Goal: Task Accomplishment & Management: Use online tool/utility

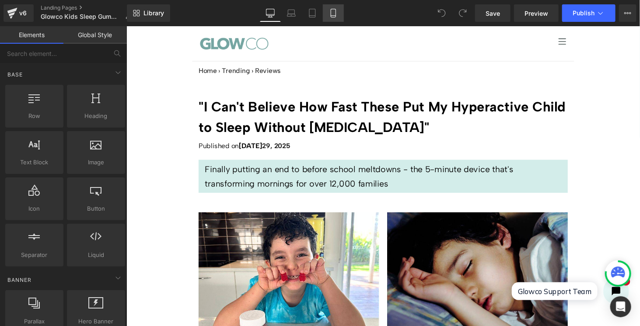
click at [334, 14] on icon at bounding box center [333, 13] width 9 height 9
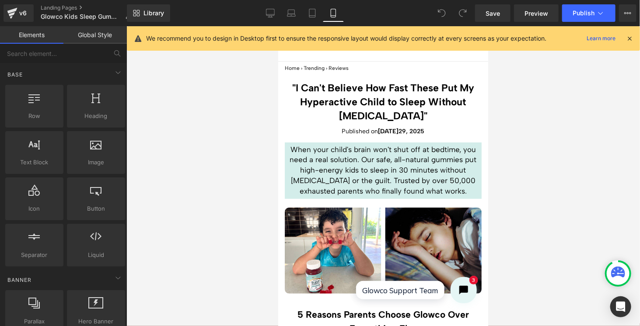
click at [629, 39] on icon at bounding box center [630, 39] width 8 height 8
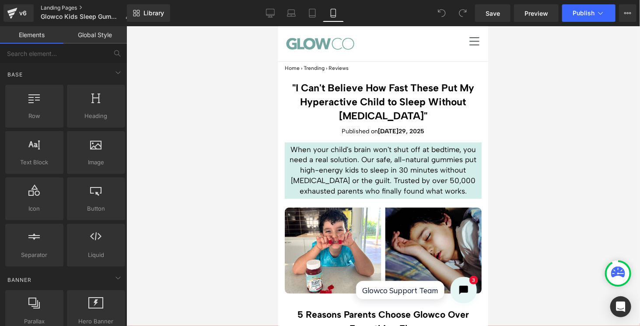
click at [47, 9] on link "Landing Pages" at bounding box center [90, 7] width 98 height 7
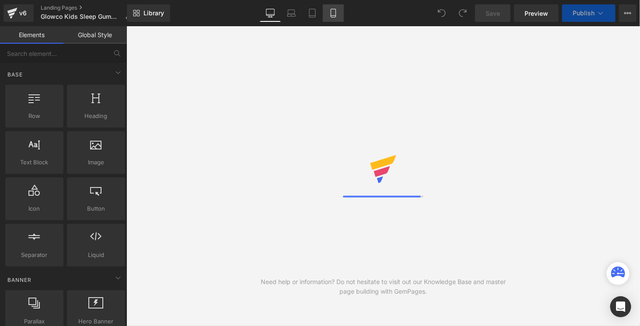
click at [333, 13] on icon at bounding box center [333, 13] width 9 height 9
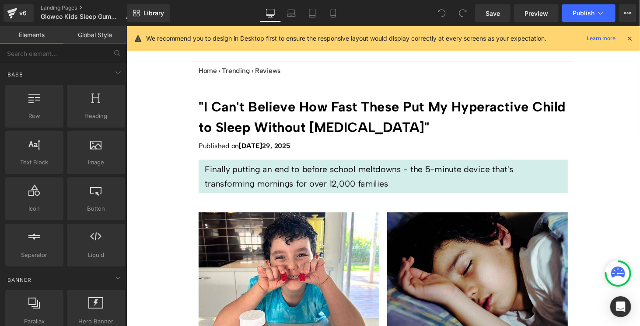
click at [629, 38] on icon at bounding box center [630, 39] width 8 height 8
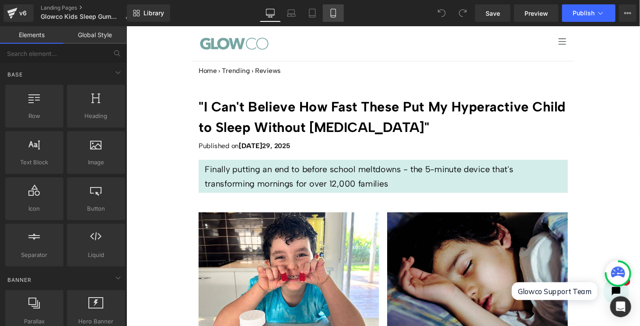
click at [338, 17] on link "Mobile" at bounding box center [333, 13] width 21 height 18
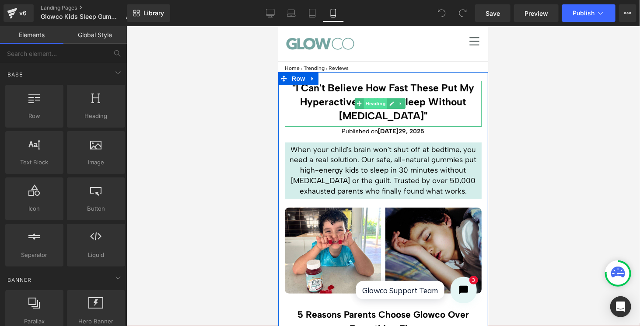
click at [373, 98] on div ""I Can't Believe How Fast These Put My Hyperactive Child to Sleep Without Melat…" at bounding box center [382, 104] width 197 height 46
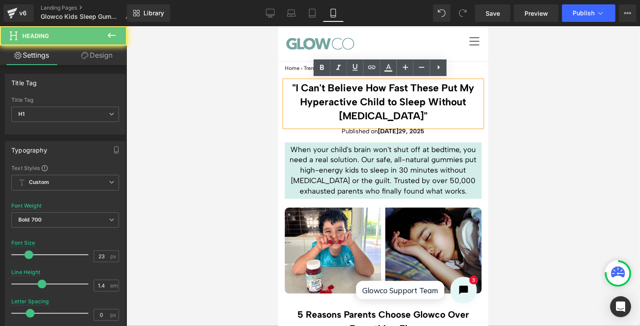
click at [367, 98] on h1 ""I Can't Believe How Fast These Put My Hyperactive Child to Sleep Without [MEDI…" at bounding box center [382, 102] width 197 height 42
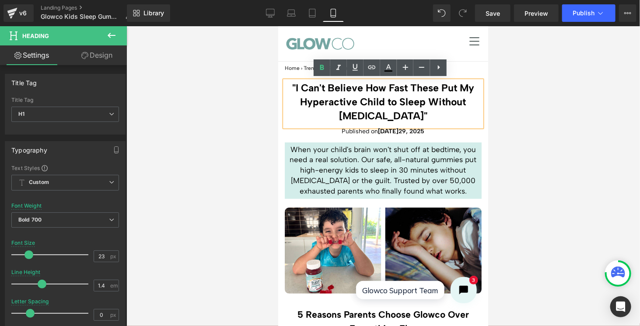
click at [398, 114] on h1 ""I Can't Believe How Fast These Put My Hyperactive Child to Sleep Without [MEDI…" at bounding box center [382, 102] width 197 height 42
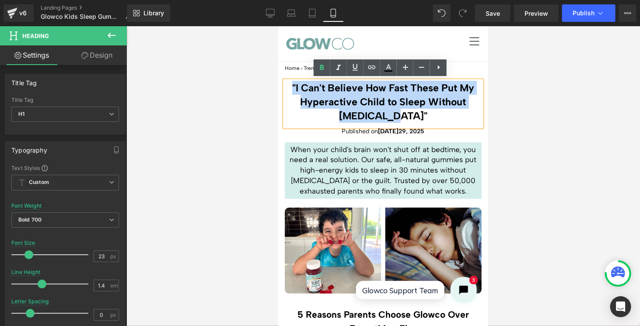
drag, startPoint x: 409, startPoint y: 114, endPoint x: 288, endPoint y: 86, distance: 123.6
click at [288, 86] on h1 ""I Can't Believe How Fast These Put My Hyperactive Child to Sleep Without [MEDI…" at bounding box center [382, 102] width 197 height 42
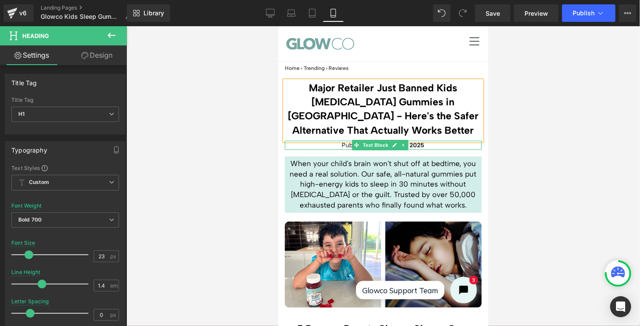
click at [422, 143] on p "Published on Jul 29, 2025" at bounding box center [382, 144] width 197 height 9
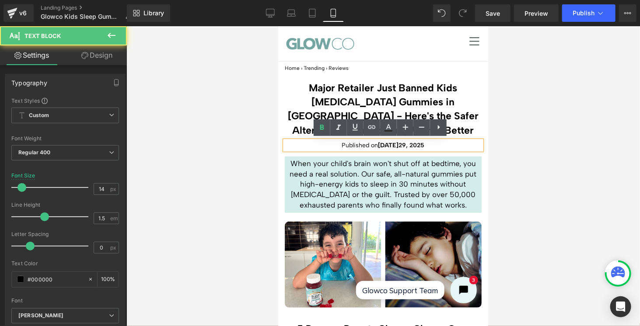
click at [399, 143] on strong "29, 2025" at bounding box center [412, 144] width 26 height 7
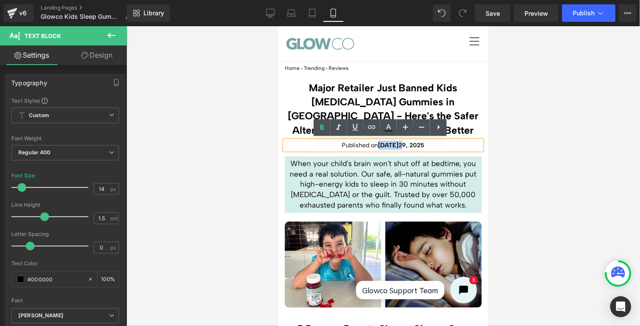
drag, startPoint x: 390, startPoint y: 143, endPoint x: 382, endPoint y: 143, distance: 8.3
click at [382, 143] on p "Published on Jul 29, 2025" at bounding box center [382, 144] width 197 height 9
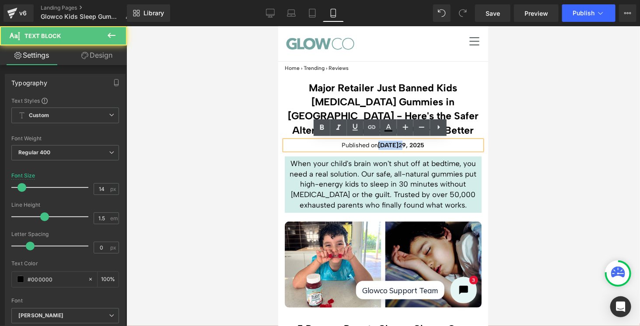
click at [388, 143] on strong "[DATE]" at bounding box center [388, 144] width 21 height 7
click at [388, 144] on strong "[DATE]" at bounding box center [388, 144] width 21 height 7
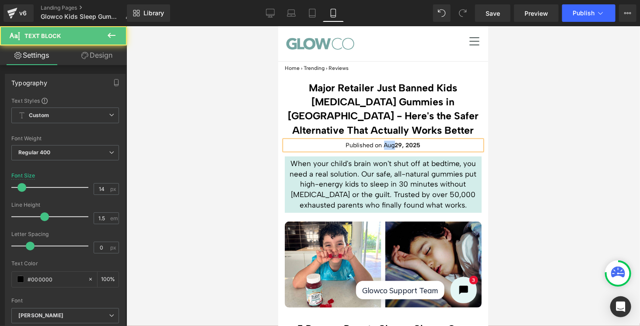
drag, startPoint x: 391, startPoint y: 144, endPoint x: 379, endPoint y: 144, distance: 11.8
click at [379, 144] on p "Published on Aug 29, 2025" at bounding box center [382, 144] width 197 height 9
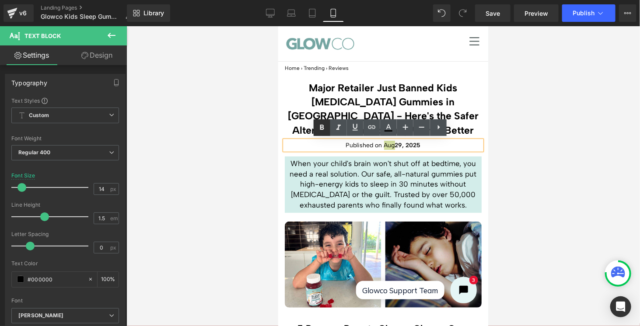
click at [322, 126] on icon at bounding box center [322, 128] width 11 height 11
click at [399, 144] on strong "29, 2025" at bounding box center [407, 144] width 26 height 7
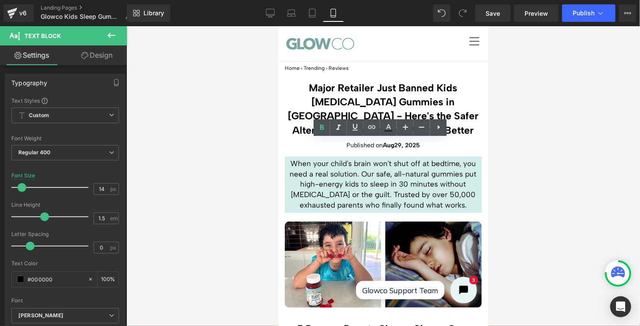
click at [515, 141] on div at bounding box center [383, 176] width 514 height 300
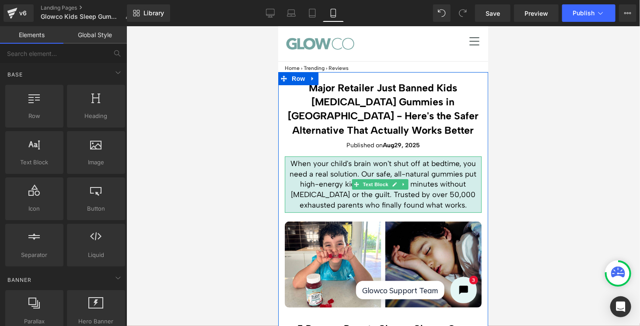
click at [330, 187] on p "When your child's brain won't shut off at bedtime, you need a real solution. Ou…" at bounding box center [383, 184] width 193 height 52
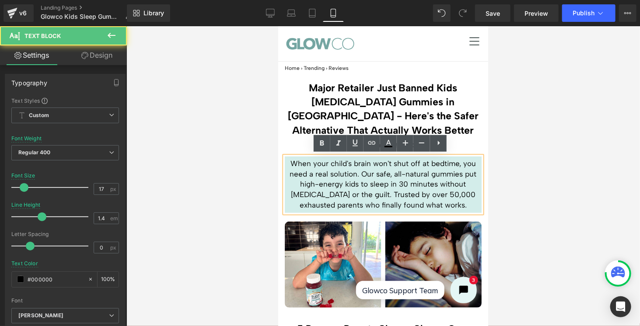
click at [334, 179] on p "When your child's brain won't shut off at bedtime, you need a real solution. Ou…" at bounding box center [383, 184] width 193 height 52
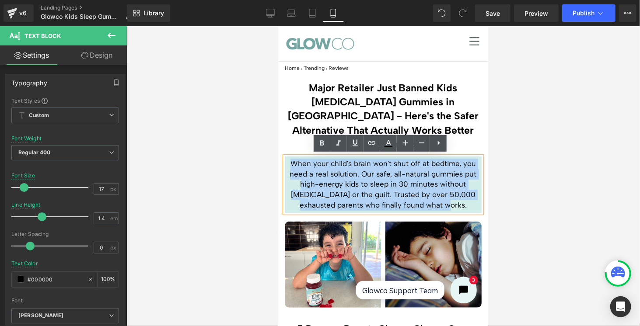
drag, startPoint x: 463, startPoint y: 204, endPoint x: 290, endPoint y: 164, distance: 178.3
click at [290, 164] on p "When your child's brain won't shut off at bedtime, you need a real solution. Ou…" at bounding box center [383, 184] width 193 height 52
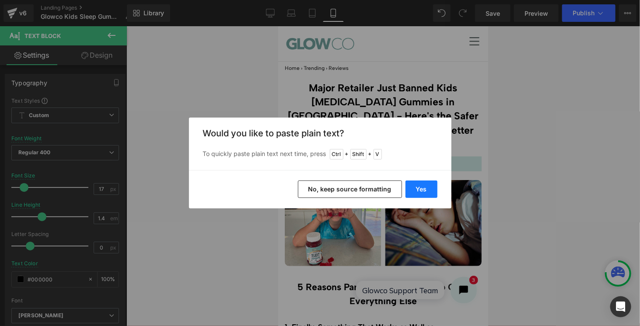
click at [436, 187] on button "Yes" at bounding box center [422, 190] width 32 height 18
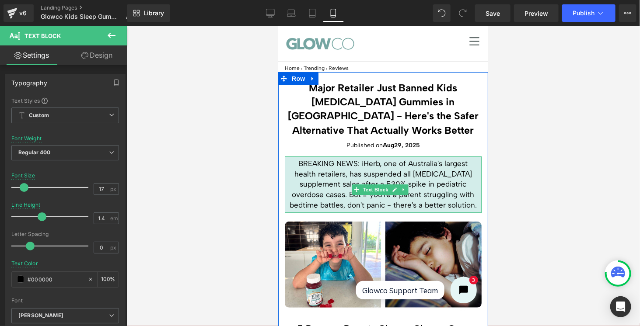
click at [432, 187] on p "BREAKING NEWS: iHerb, one of Australia's largest health retailers, has suspende…" at bounding box center [383, 184] width 193 height 52
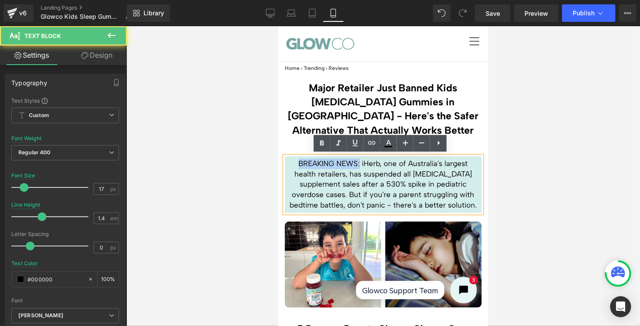
drag, startPoint x: 356, startPoint y: 162, endPoint x: 293, endPoint y: 161, distance: 62.6
click at [293, 161] on p "BREAKING NEWS: iHerb, one of Australia's largest health retailers, has suspende…" at bounding box center [383, 184] width 193 height 52
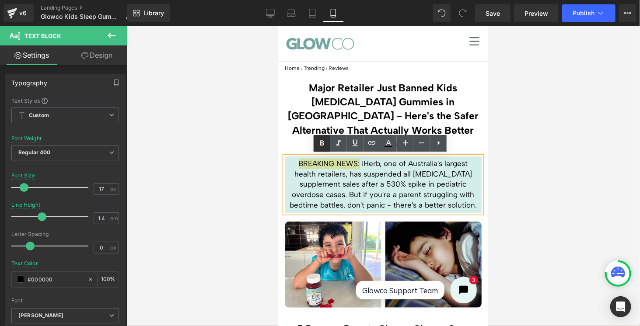
click at [324, 146] on icon at bounding box center [322, 143] width 11 height 11
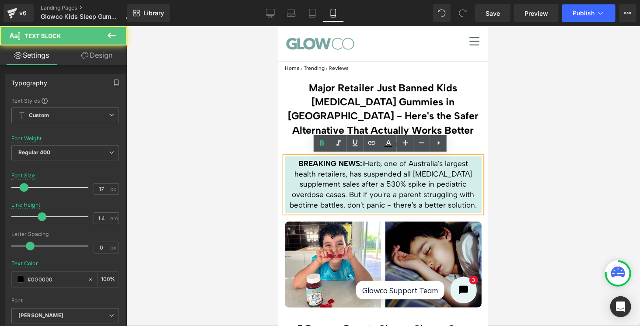
click at [413, 206] on p "BREAKING NEWS: iHerb, one of Australia's largest health retailers, has suspende…" at bounding box center [383, 184] width 193 height 52
click at [508, 161] on div at bounding box center [383, 176] width 514 height 300
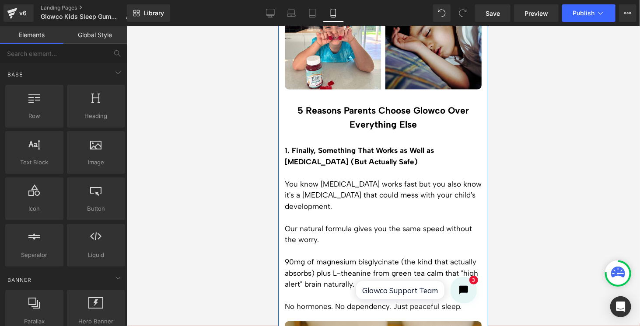
scroll to position [219, 0]
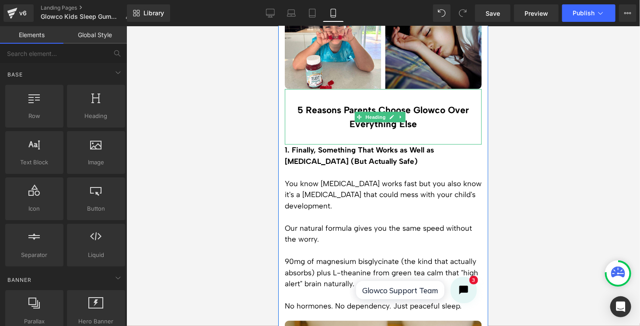
drag, startPoint x: 323, startPoint y: 117, endPoint x: 325, endPoint y: 113, distance: 4.7
click at [322, 117] on h2 "5 Reasons Parents Choose Glowco Over Everything Else" at bounding box center [382, 117] width 197 height 28
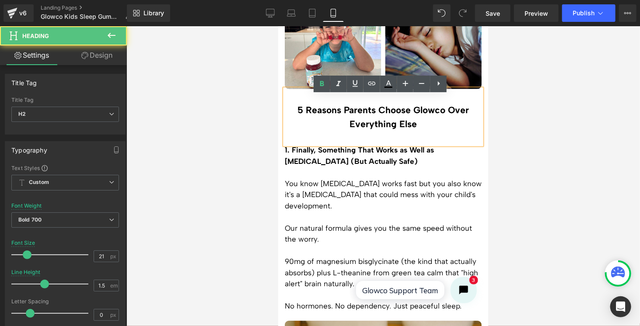
click at [392, 128] on h2 "5 Reasons Parents Choose Glowco Over Everything Else" at bounding box center [382, 117] width 197 height 28
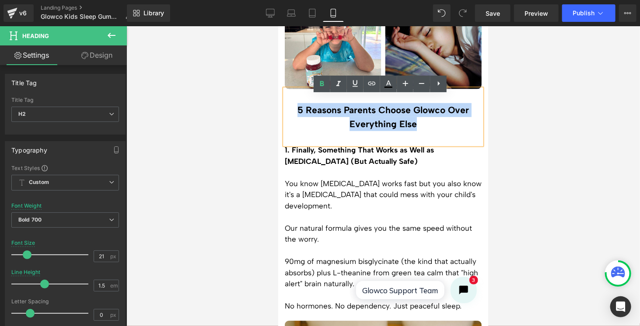
drag, startPoint x: 421, startPoint y: 130, endPoint x: 292, endPoint y: 116, distance: 129.5
click at [292, 116] on h2 "5 Reasons Parents Choose Glowco Over Everything Else" at bounding box center [382, 117] width 197 height 28
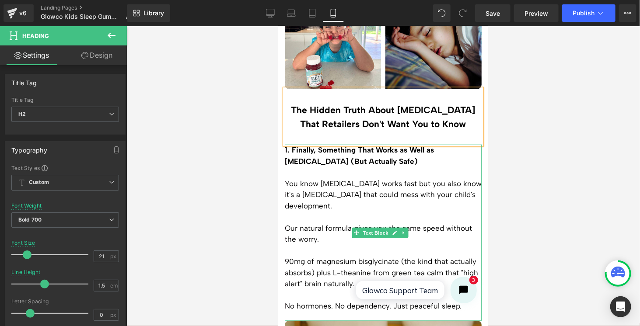
click at [367, 177] on p at bounding box center [382, 172] width 197 height 11
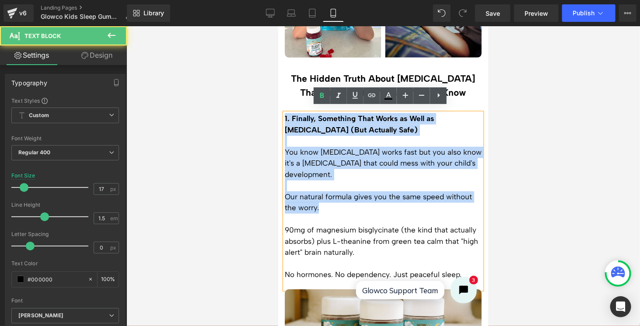
scroll to position [263, 0]
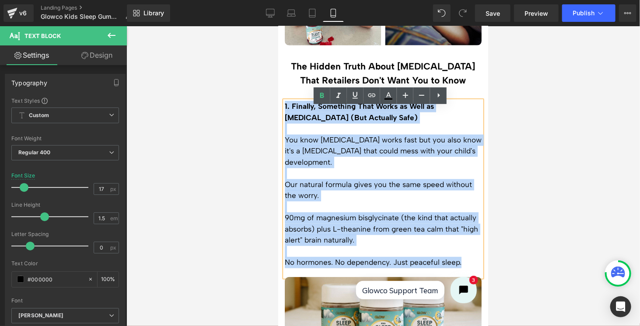
drag, startPoint x: 285, startPoint y: 157, endPoint x: 472, endPoint y: 271, distance: 219.1
click at [472, 271] on div "1. Finally, Something That Works as Well as Melatonin (But Actually Safe) You k…" at bounding box center [382, 189] width 197 height 176
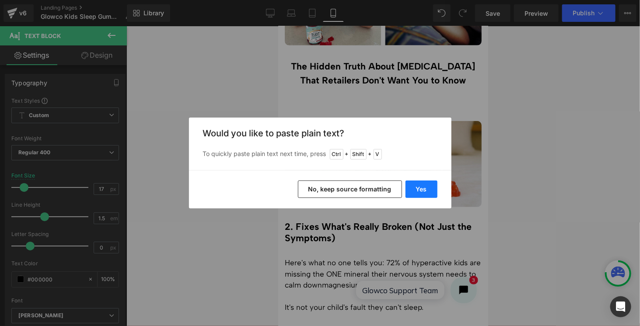
click at [428, 184] on button "Yes" at bounding box center [422, 190] width 32 height 18
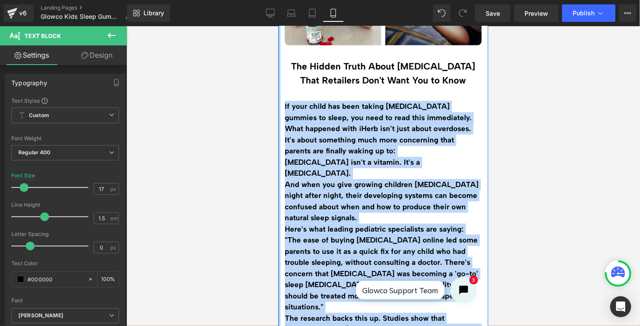
drag, startPoint x: 413, startPoint y: 236, endPoint x: 277, endPoint y: 115, distance: 182.2
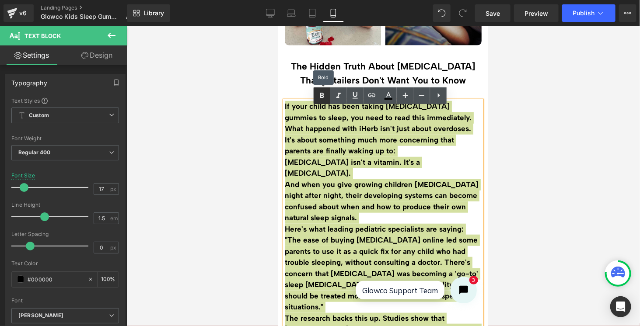
click at [325, 93] on icon at bounding box center [322, 96] width 11 height 11
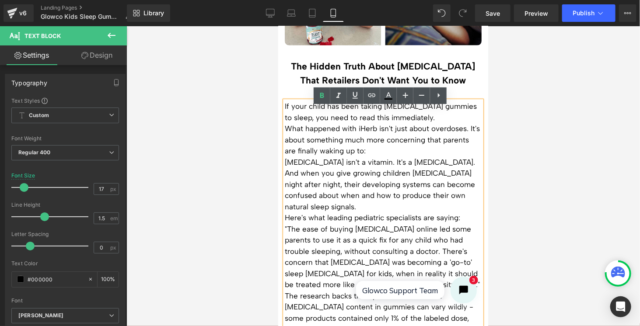
click at [424, 157] on p "What happened with iHerb isn't just about overdoses. It's about something much …" at bounding box center [382, 140] width 197 height 34
click at [428, 123] on p "If your child has been taking melatonin gummies to sleep, you need to read this…" at bounding box center [382, 112] width 197 height 22
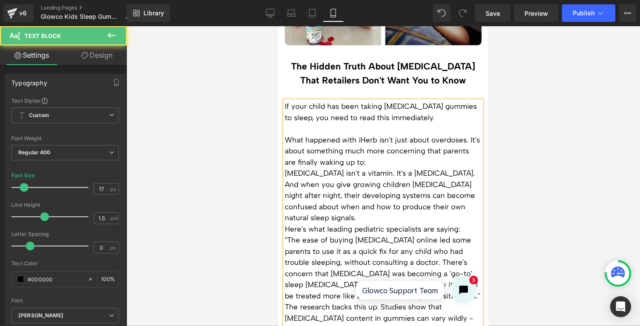
click at [284, 157] on div "If your child has been taking melatonin gummies to sleep, you need to read this…" at bounding box center [382, 245] width 197 height 288
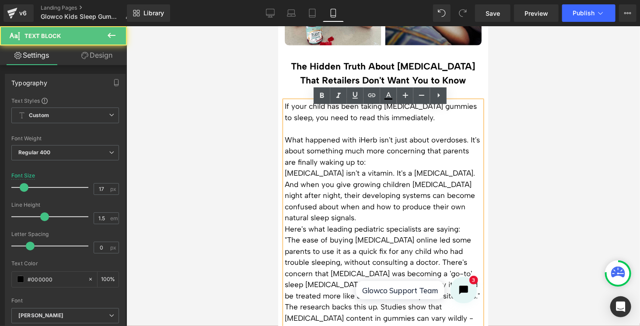
click at [286, 159] on p "What happened with iHerb isn't just about overdoses. It's about something much …" at bounding box center [382, 151] width 197 height 34
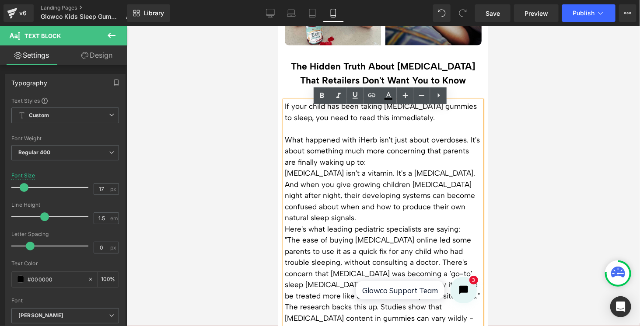
click at [402, 168] on p "What happened with iHerb isn't just about overdoses. It's about something much …" at bounding box center [382, 151] width 197 height 34
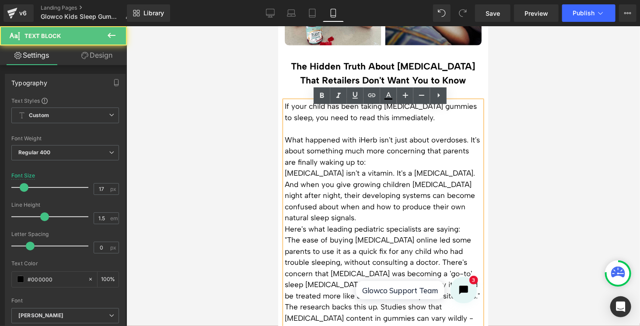
click at [285, 177] on p "Melatonin isn't a vitamin. It's a synthetic hormone." at bounding box center [382, 173] width 197 height 11
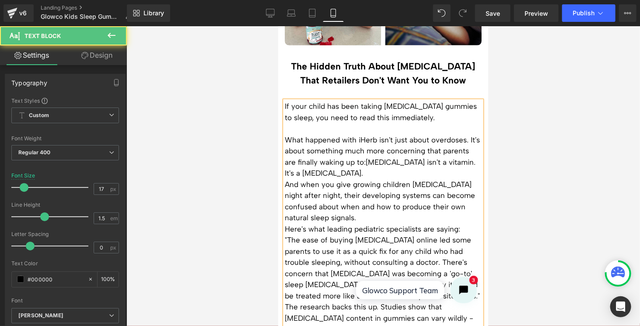
click at [403, 179] on p "What happened with iHerb isn't just about overdoses. It's about something much …" at bounding box center [382, 156] width 197 height 45
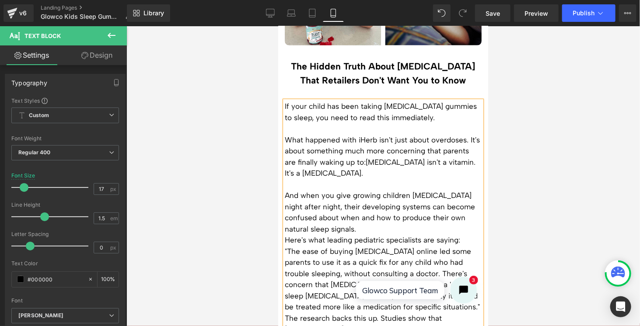
click at [396, 169] on span "Melatonin isn't a vitamin. It's a synthetic hormone." at bounding box center [379, 168] width 191 height 20
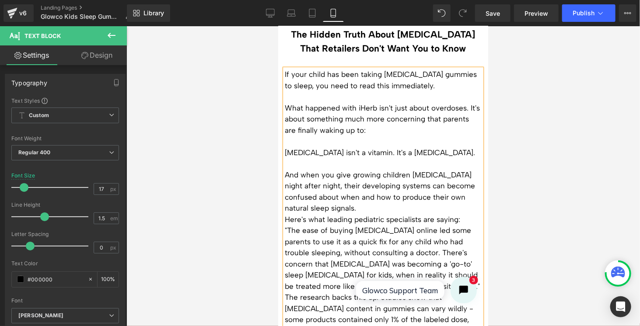
scroll to position [306, 0]
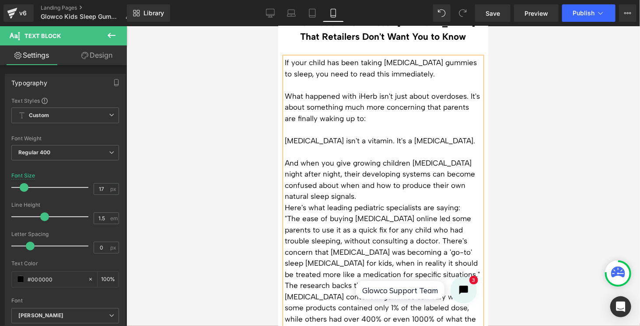
click at [404, 202] on p "And when you give growing children synthetic hormones night after night, their …" at bounding box center [382, 180] width 197 height 45
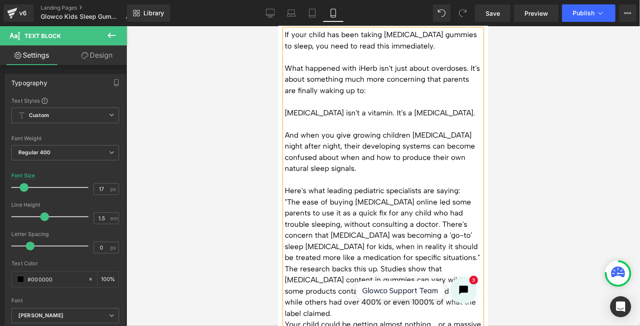
scroll to position [350, 0]
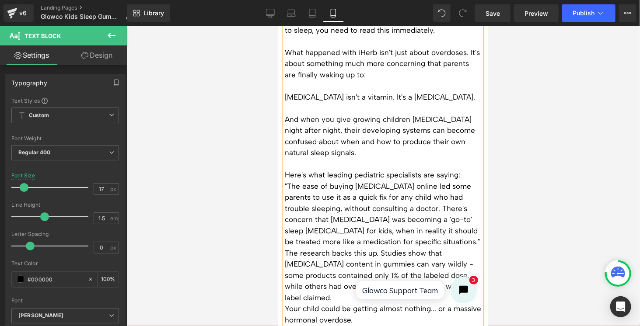
click at [414, 248] on p ""The ease of buying melatonin online led some parents to use it as a quick fix …" at bounding box center [382, 214] width 197 height 67
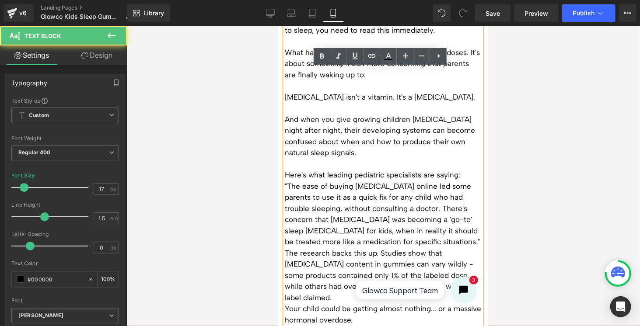
click at [284, 192] on div "If your child has been taking melatonin gummies to sleep, you need to read this…" at bounding box center [382, 173] width 197 height 321
click at [284, 193] on p ""The ease of buying melatonin online led some parents to use it as a quick fix …" at bounding box center [382, 214] width 197 height 67
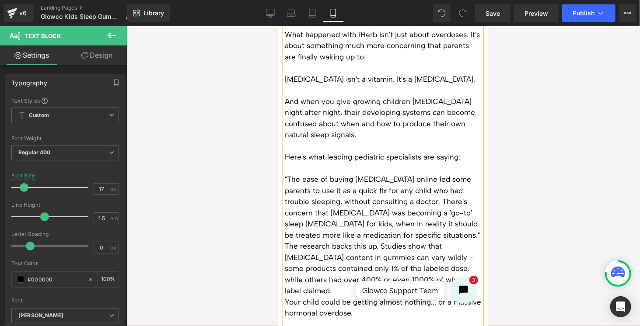
scroll to position [394, 0]
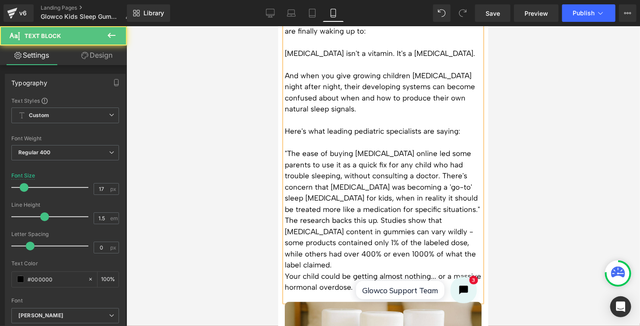
click at [412, 214] on p ""The ease of buying melatonin online led some parents to use it as a quick fix …" at bounding box center [382, 181] width 197 height 67
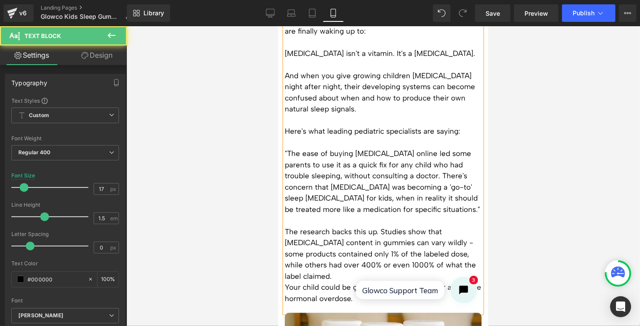
scroll to position [438, 0]
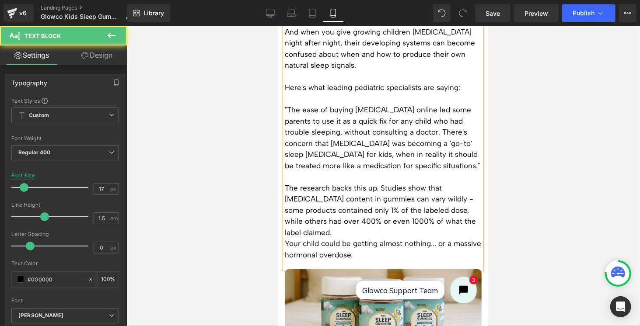
click at [360, 238] on p "The research backs this up. Studies show that melatonin content in gummies can …" at bounding box center [382, 210] width 197 height 56
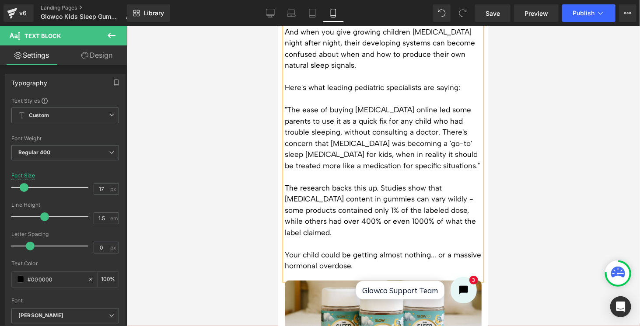
click at [543, 166] on div at bounding box center [383, 176] width 514 height 300
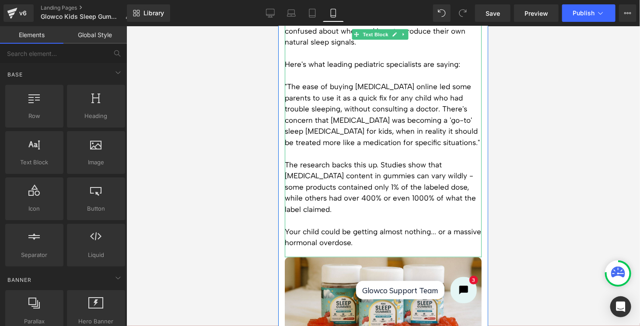
scroll to position [481, 0]
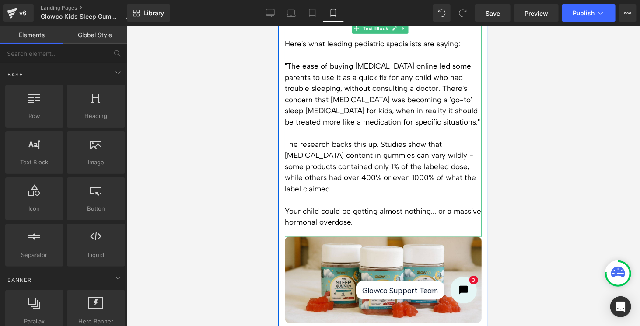
click at [380, 147] on p "The research backs this up. Studies show that melatonin content in gummies can …" at bounding box center [382, 167] width 197 height 56
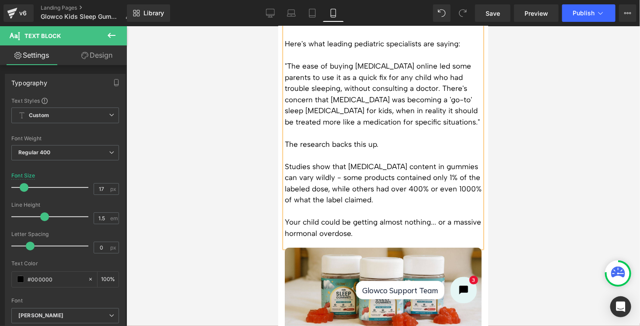
click at [429, 212] on p at bounding box center [382, 211] width 197 height 11
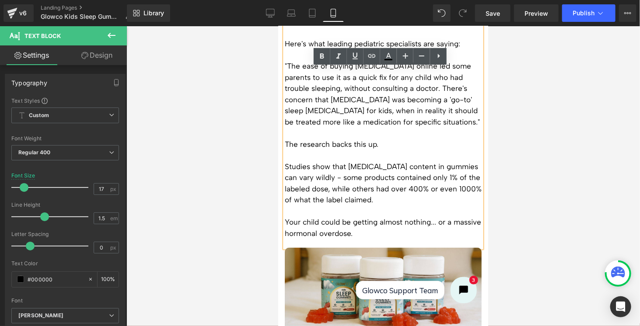
click at [516, 181] on div at bounding box center [383, 176] width 514 height 300
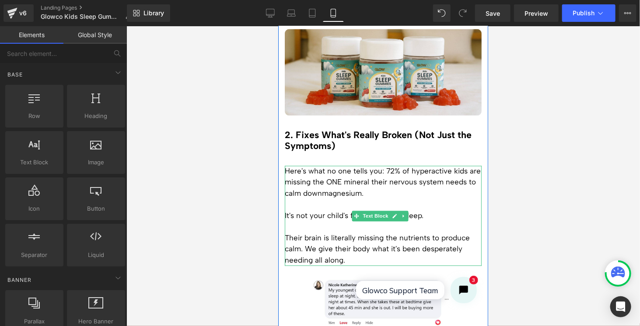
scroll to position [744, 0]
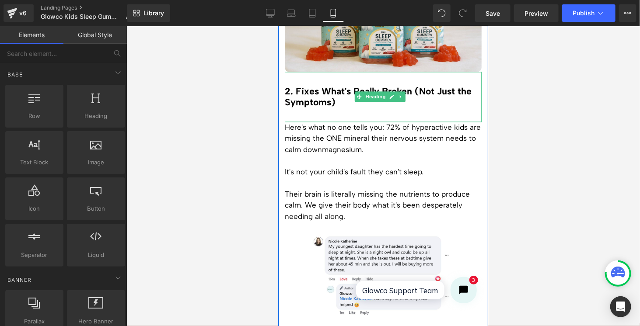
click at [337, 105] on h2 "2. Fixes What's Really Broken (Not Just the Symptoms)" at bounding box center [382, 97] width 197 height 22
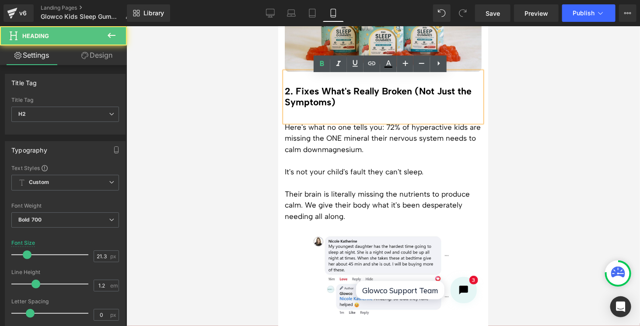
click at [324, 106] on h2 "2. Fixes What's Really Broken (Not Just the Symptoms)" at bounding box center [382, 97] width 197 height 22
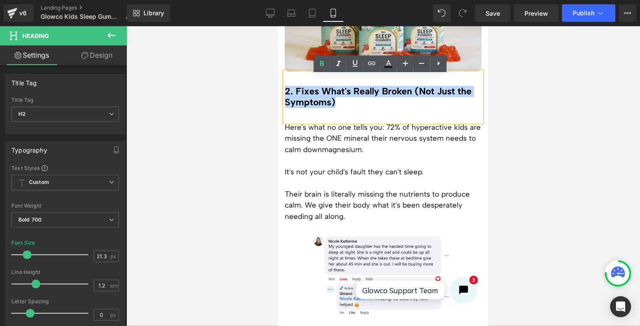
drag, startPoint x: 338, startPoint y: 106, endPoint x: 287, endPoint y: 95, distance: 52.4
click at [287, 95] on h2 "2. Fixes What's Really Broken (Not Just the Symptoms)" at bounding box center [382, 97] width 197 height 22
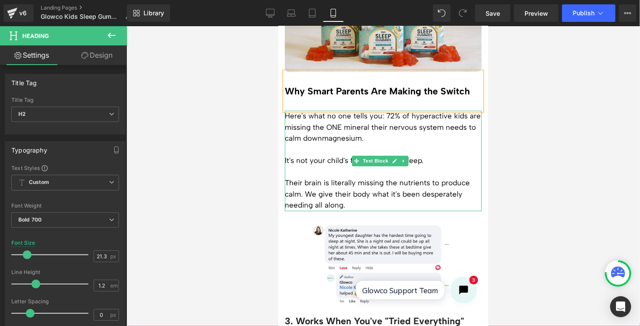
click at [448, 161] on p "It's not your child's fault they can't sleep." at bounding box center [382, 160] width 197 height 11
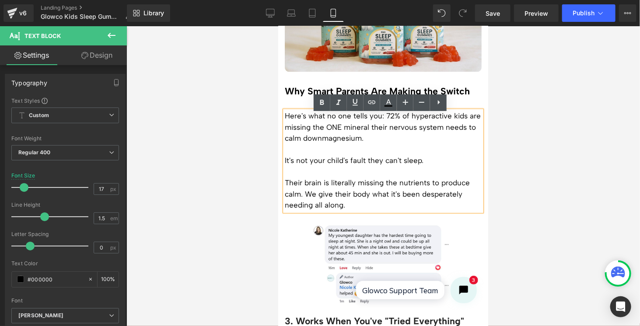
click at [354, 178] on p at bounding box center [382, 172] width 197 height 11
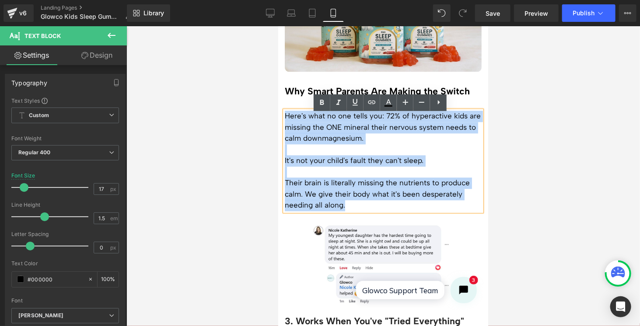
drag, startPoint x: 353, startPoint y: 209, endPoint x: 285, endPoint y: 123, distance: 109.0
click at [285, 123] on div "Here's what no one tells you: 72% of hyperactive kids are missing the ONE miner…" at bounding box center [382, 161] width 197 height 101
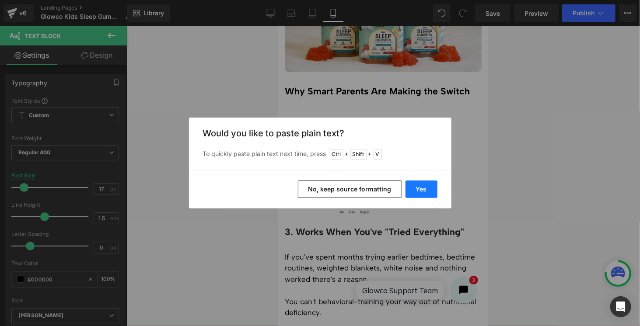
click at [428, 190] on button "Yes" at bounding box center [422, 190] width 32 height 18
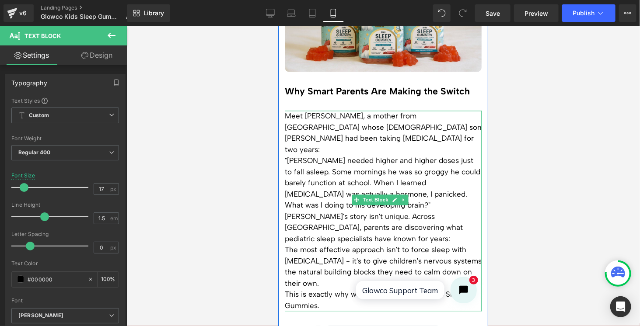
click at [469, 119] on p "Meet Sarah, a mother from Melbourne whose 8-year-old son Jake had been taking m…" at bounding box center [382, 133] width 197 height 45
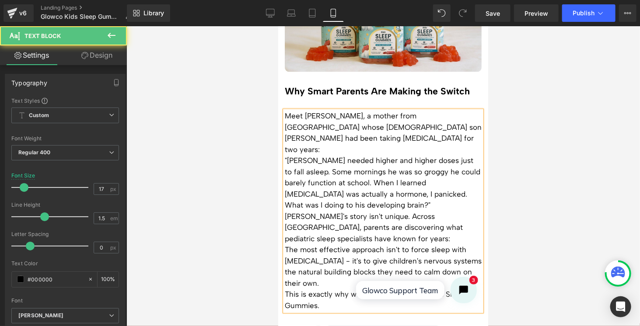
click at [284, 141] on div "Meet Sarah, a mother from Melbourne whose 8-year old son Jake had been taking m…" at bounding box center [382, 211] width 197 height 201
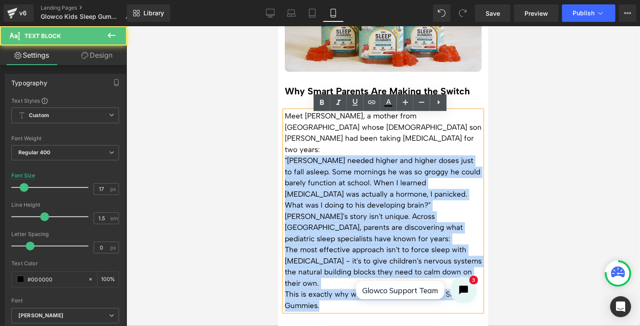
click at [284, 142] on div "Meet Sarah, a mother from Melbourne whose 8-year old son Jake had been taking m…" at bounding box center [382, 211] width 197 height 201
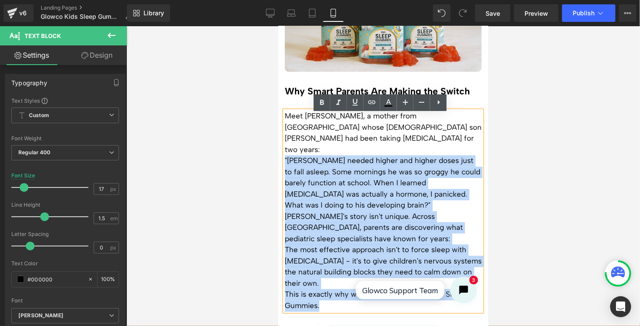
click at [287, 155] on p ""Jake needed higher and higher doses just to fall asleep. Some mornings he was …" at bounding box center [382, 183] width 197 height 56
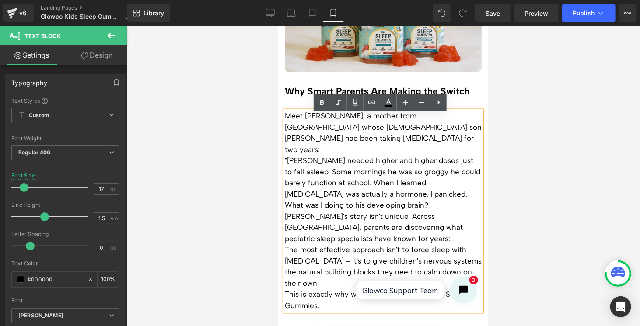
click at [285, 155] on p ""Jake needed higher and higher doses just to fall asleep. Some mornings he was …" at bounding box center [382, 183] width 197 height 56
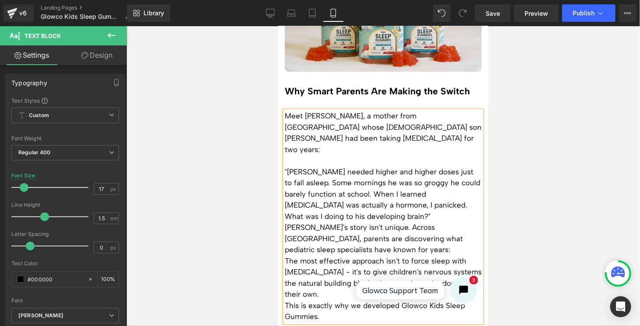
click at [371, 197] on p ""Jake needed higher and higher doses just to fall asleep. Some mornings he was …" at bounding box center [382, 195] width 197 height 56
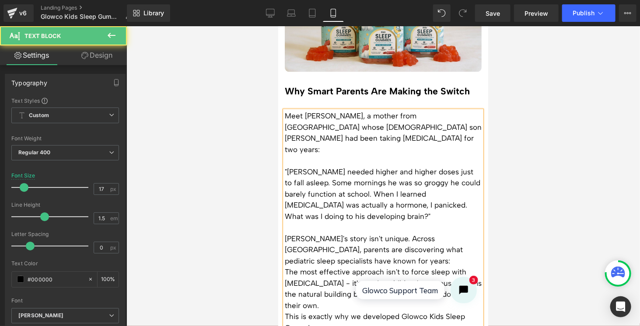
scroll to position [788, 0]
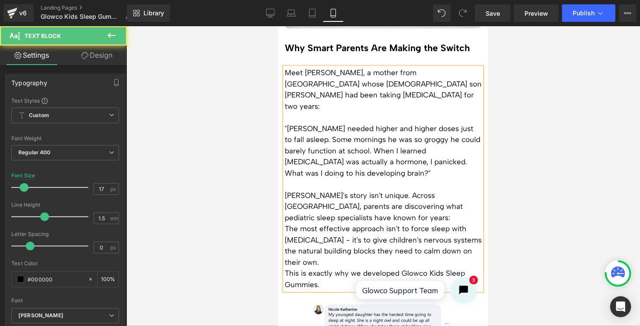
click at [356, 199] on p "Sarah's story isn't unique. Across Australia, parents are discovering what pedi…" at bounding box center [382, 207] width 197 height 34
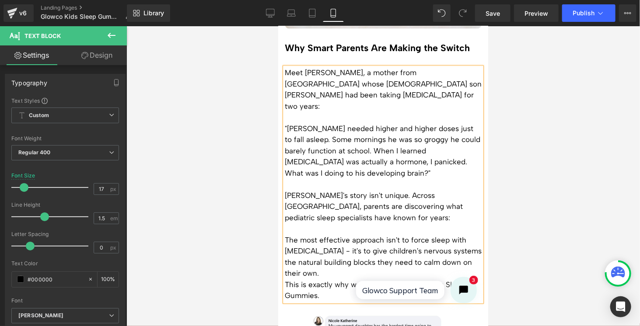
scroll to position [831, 0]
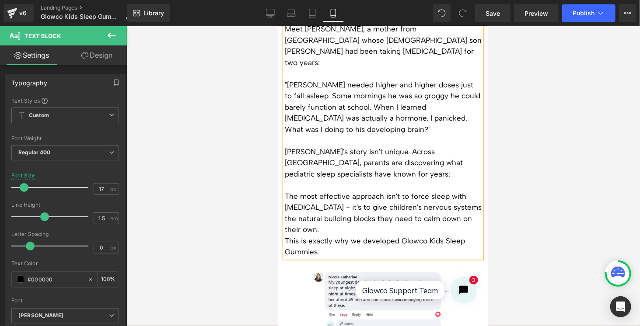
click at [359, 211] on p "The most effective approach isn't to force sleep with synthetic hormones - it's…" at bounding box center [382, 213] width 197 height 45
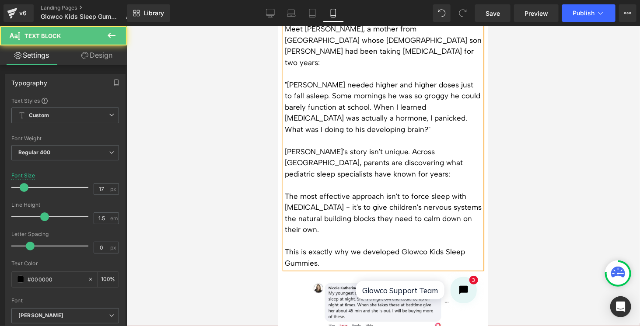
click at [517, 186] on div at bounding box center [383, 176] width 514 height 300
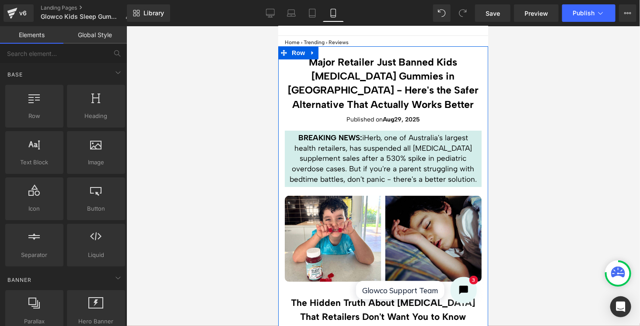
scroll to position [0, 0]
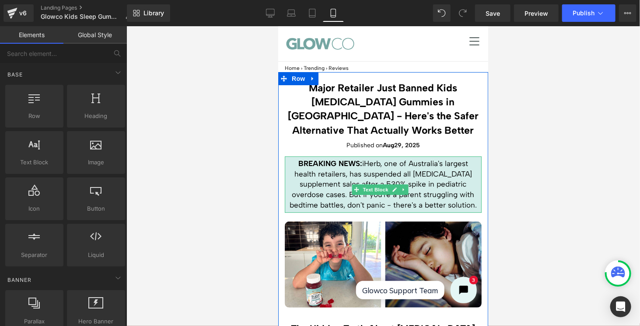
click at [347, 164] on strong "BREAKING NEWS:" at bounding box center [330, 163] width 64 height 9
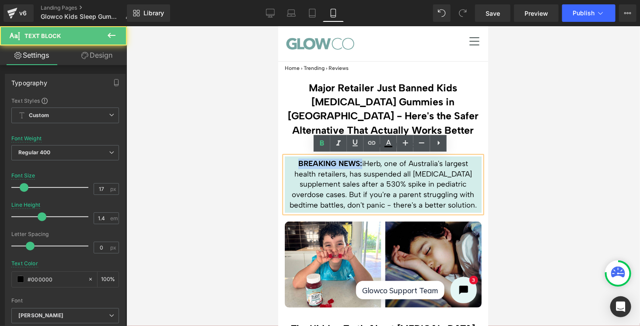
drag, startPoint x: 357, startPoint y: 162, endPoint x: 291, endPoint y: 162, distance: 66.5
click at [291, 162] on p "BREAKING NEWS: iHerb, one of Australia's largest health retailers, has suspende…" at bounding box center [383, 184] width 193 height 52
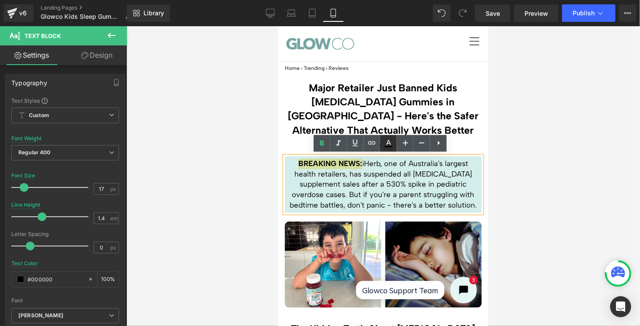
click at [390, 146] on icon at bounding box center [388, 143] width 11 height 11
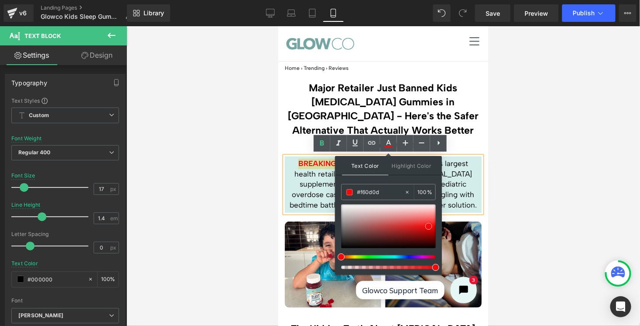
type input "#f70707"
drag, startPoint x: 340, startPoint y: 249, endPoint x: 427, endPoint y: 227, distance: 90.2
click at [427, 227] on span at bounding box center [428, 226] width 7 height 7
click at [519, 184] on div at bounding box center [383, 176] width 514 height 300
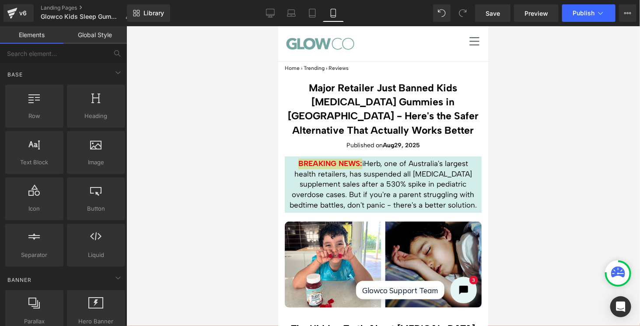
click at [519, 184] on div at bounding box center [383, 176] width 514 height 300
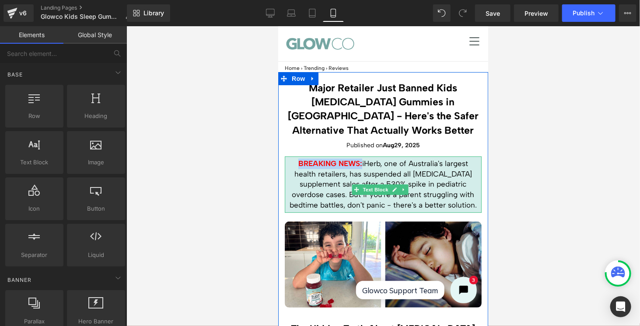
click at [343, 162] on strong "BREAKING NEWS:" at bounding box center [330, 163] width 64 height 9
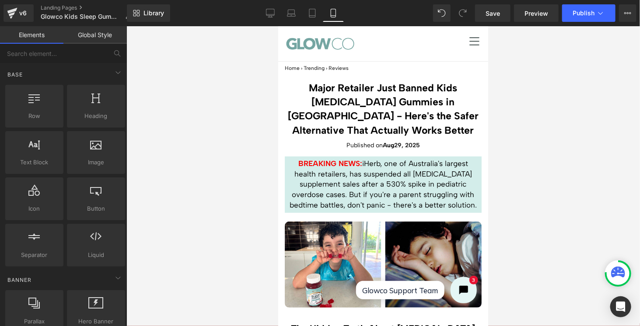
click at [505, 163] on div at bounding box center [383, 176] width 514 height 300
click at [496, 12] on span "Save" at bounding box center [493, 13] width 14 height 9
